Goal: Task Accomplishment & Management: Use online tool/utility

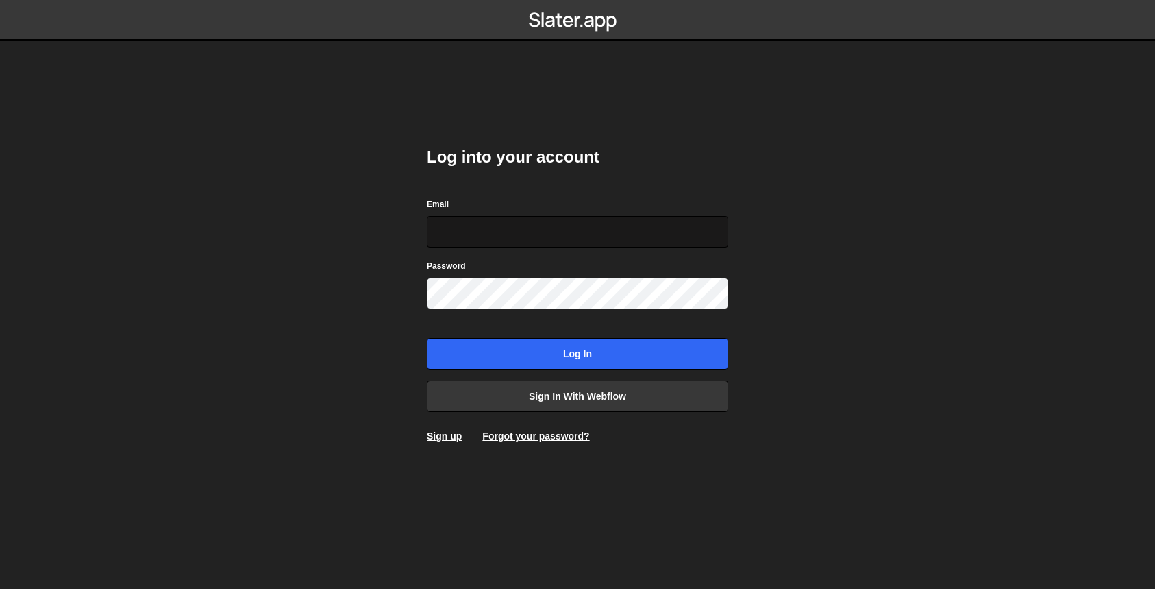
click at [549, 220] on input "Email" at bounding box center [578, 232] width 302 height 32
type input "ops@iteractives.com"
click at [502, 274] on div "Password" at bounding box center [578, 283] width 302 height 51
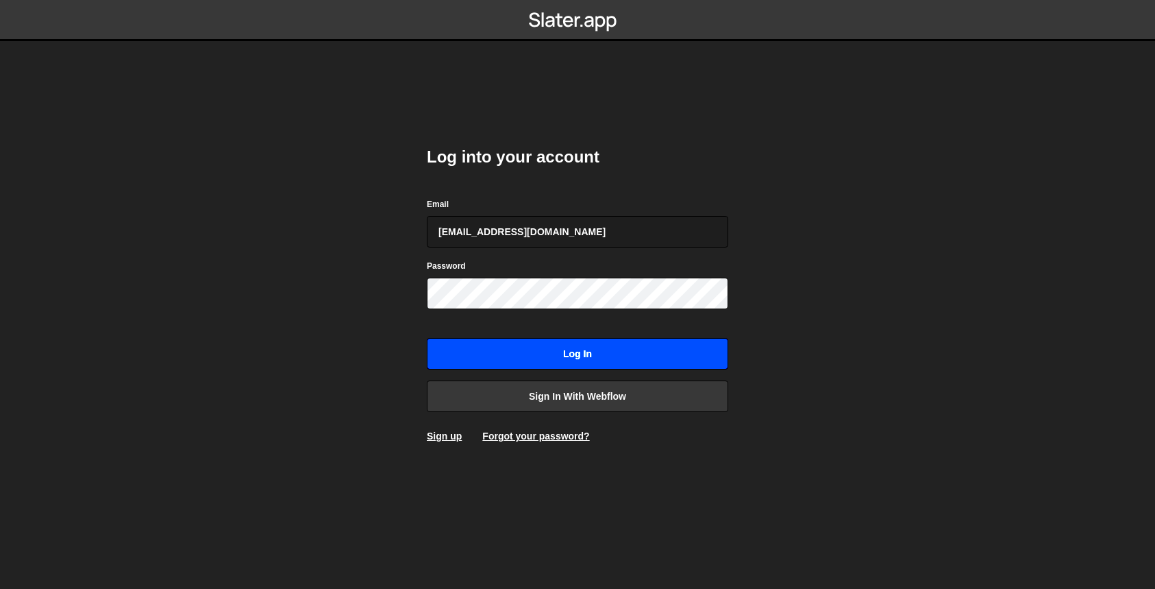
click at [584, 343] on input "Log in" at bounding box center [578, 354] width 302 height 32
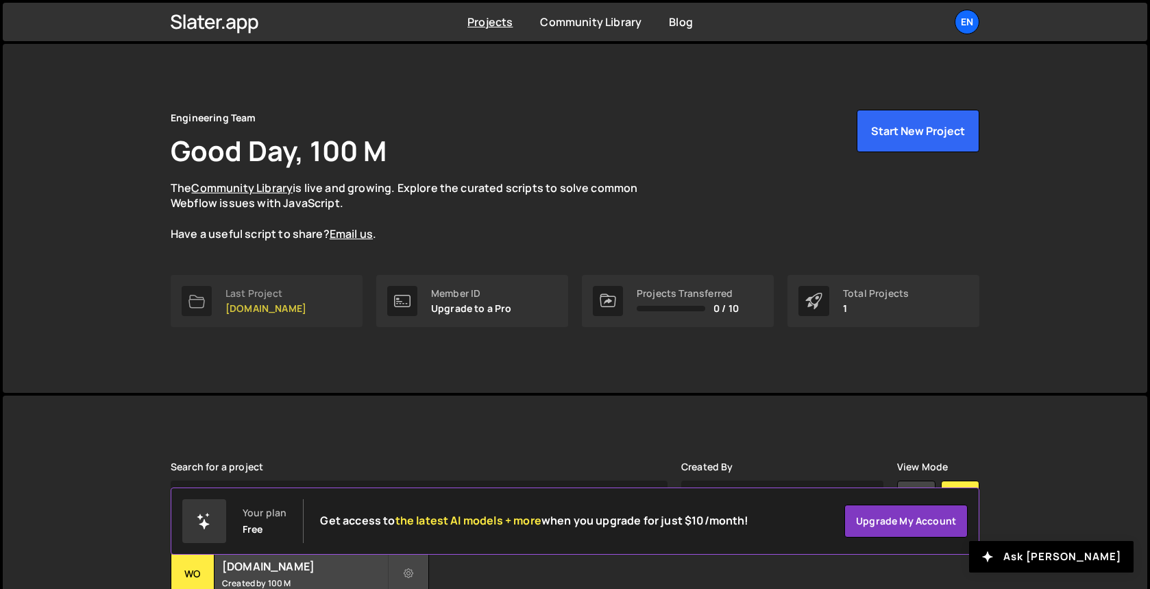
click at [317, 291] on link "Last Project womwell.com" at bounding box center [267, 301] width 192 height 52
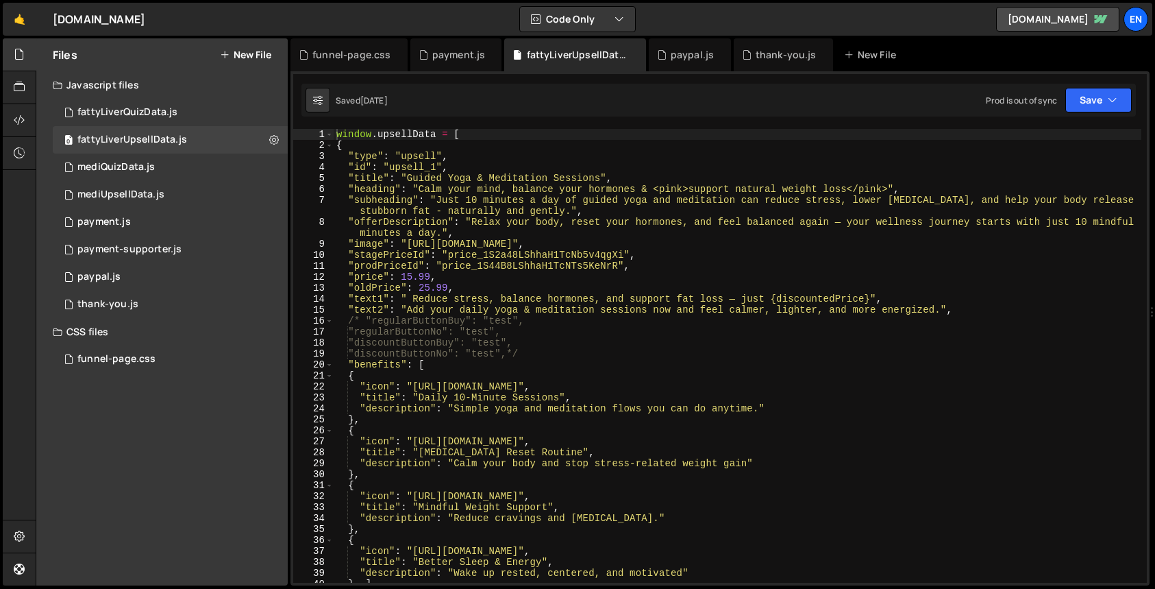
click at [0, 588] on nordpass-portal at bounding box center [0, 589] width 0 height 0
click at [774, 54] on div "thank-you.js" at bounding box center [786, 55] width 61 height 14
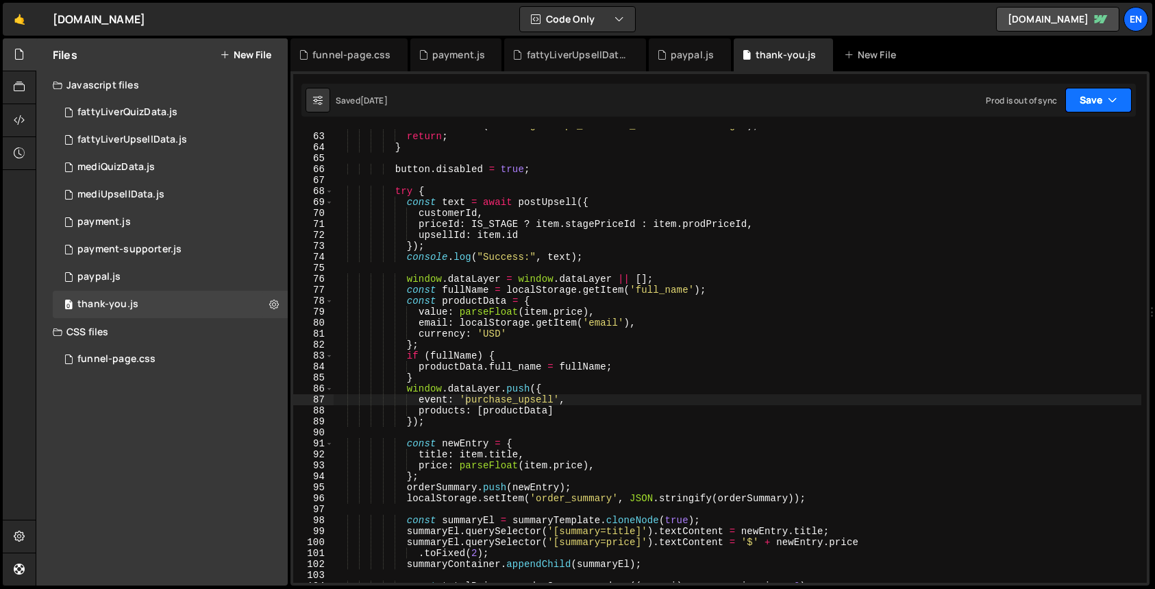
click at [1101, 97] on button "Save" at bounding box center [1099, 100] width 66 height 25
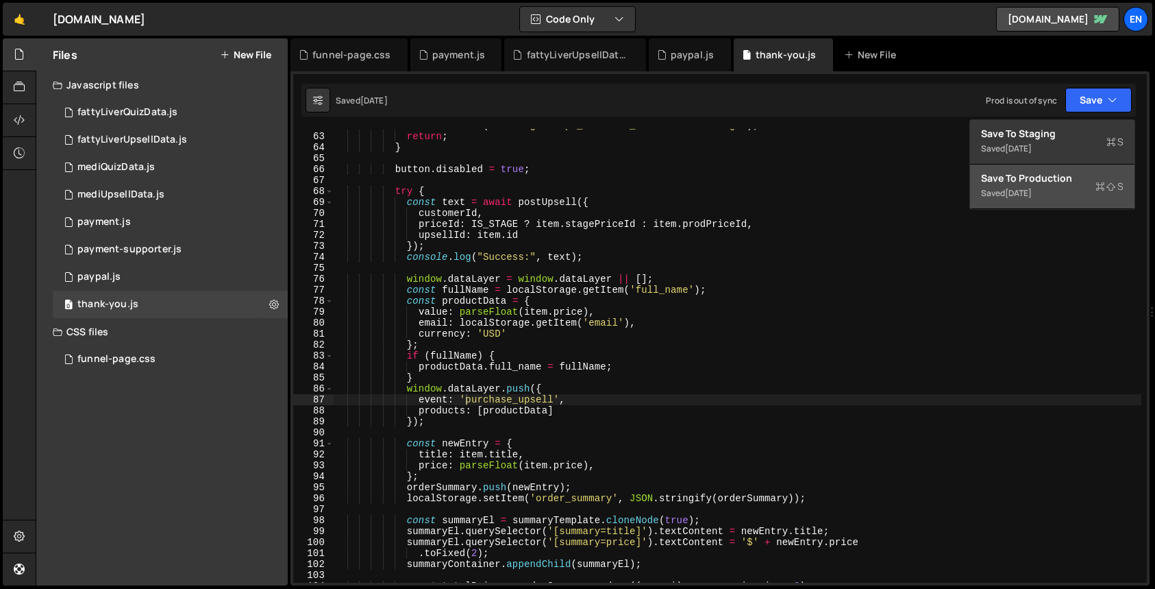
click at [1069, 181] on div "Save to Production S" at bounding box center [1052, 178] width 143 height 14
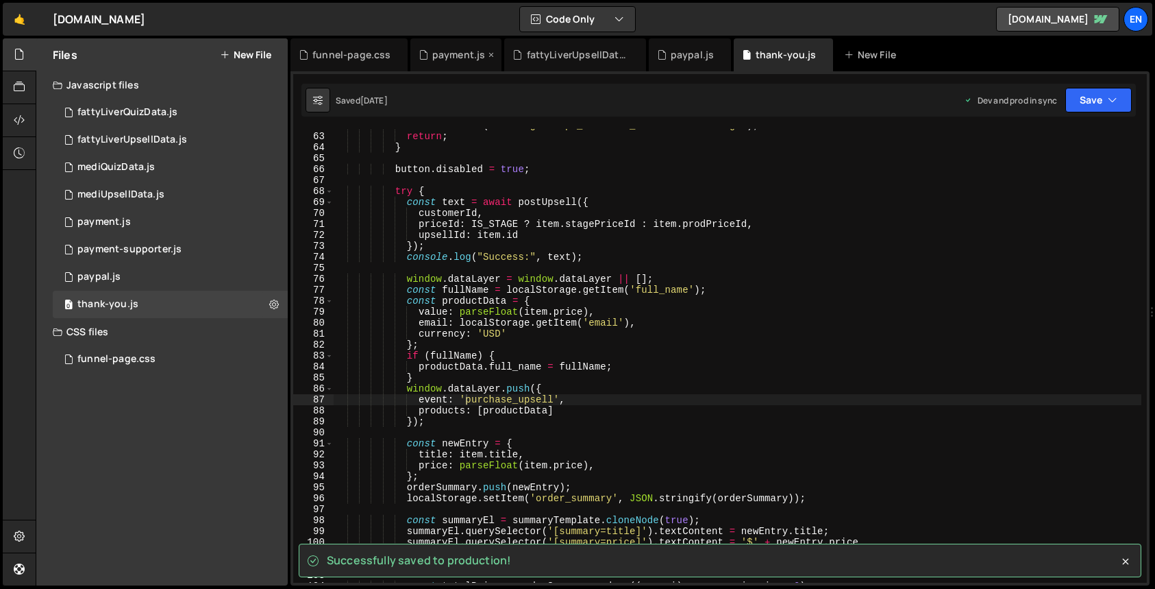
click at [444, 60] on div "payment.js" at bounding box center [458, 55] width 53 height 14
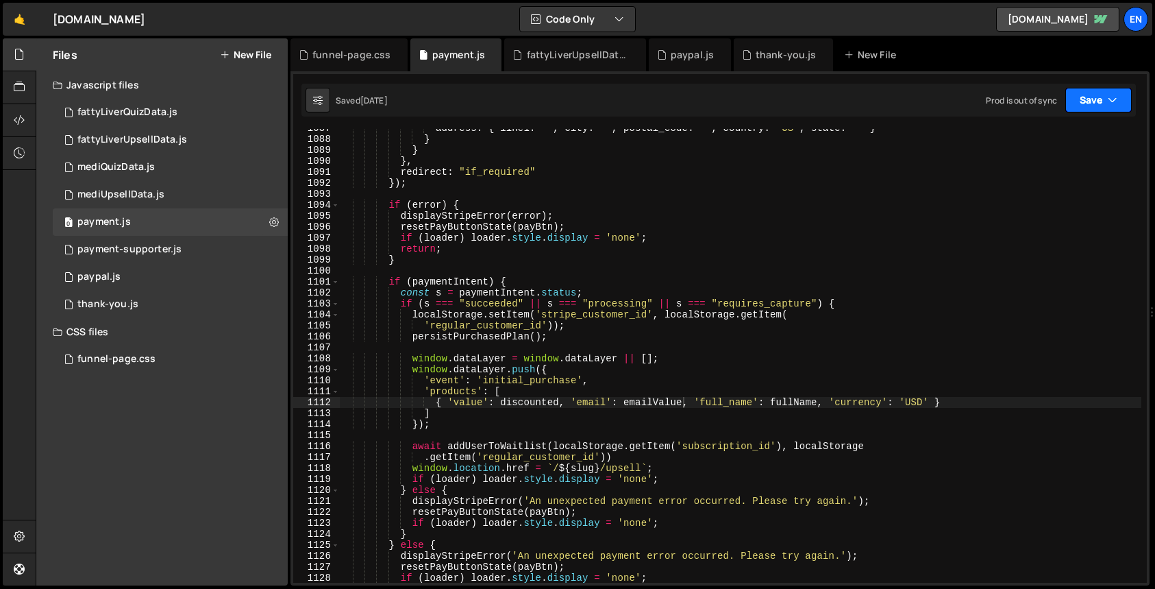
click at [1108, 102] on icon "button" at bounding box center [1113, 100] width 10 height 14
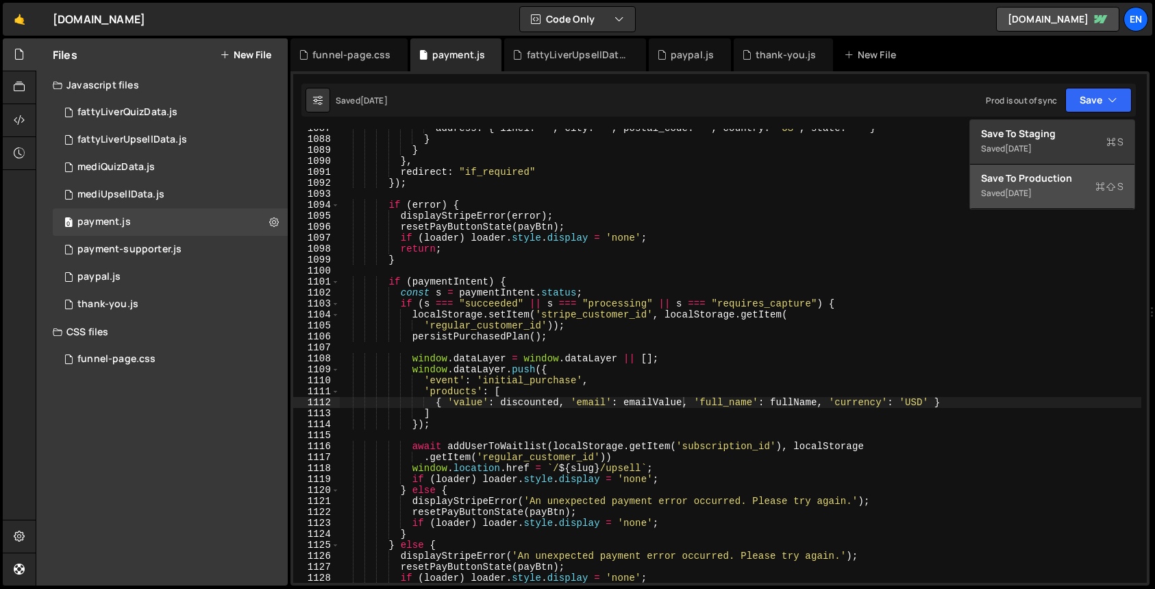
click at [1083, 181] on div "Save to Production S" at bounding box center [1052, 178] width 143 height 14
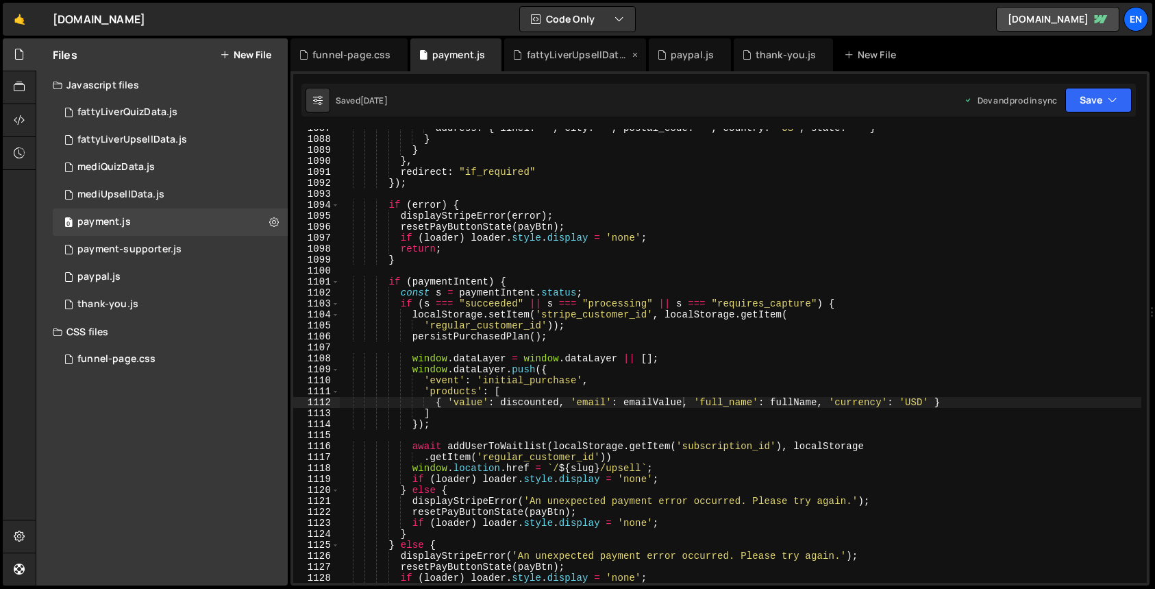
click at [547, 53] on div "fattyLiverUpsellData.js" at bounding box center [578, 55] width 103 height 14
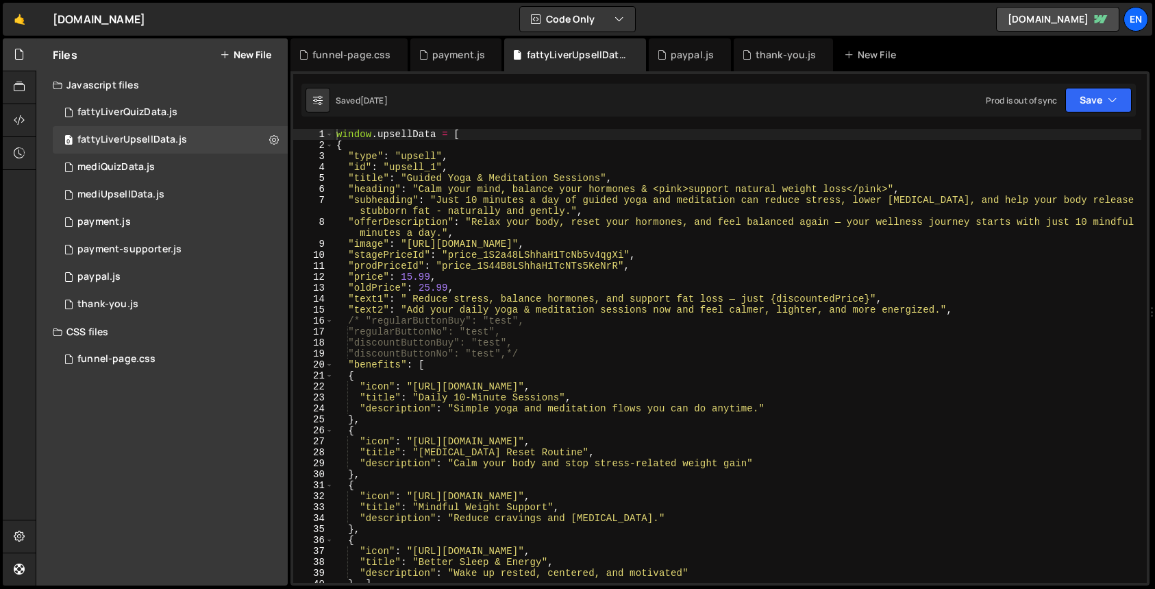
scroll to position [0, 0]
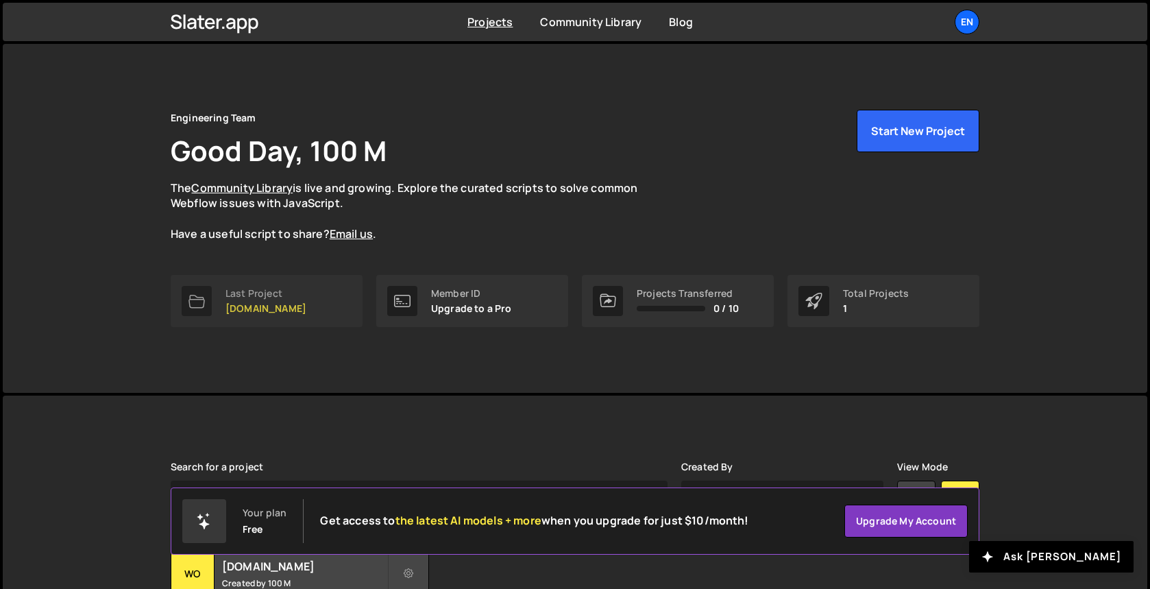
click at [299, 304] on link "Last Project [DOMAIN_NAME]" at bounding box center [267, 301] width 192 height 52
